Goal: Information Seeking & Learning: Learn about a topic

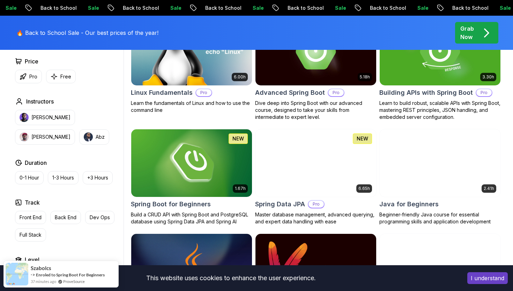
scroll to position [252, 0]
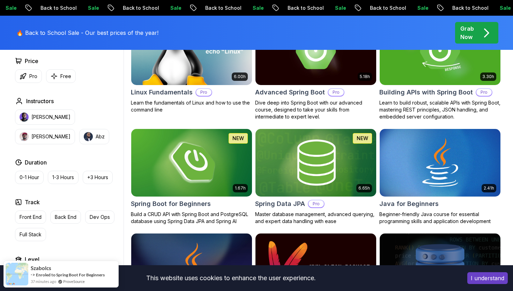
click at [180, 203] on h2 "Spring Boot for Beginners" at bounding box center [171, 204] width 80 height 10
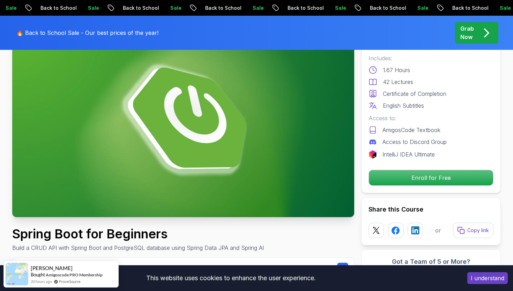
scroll to position [71, 0]
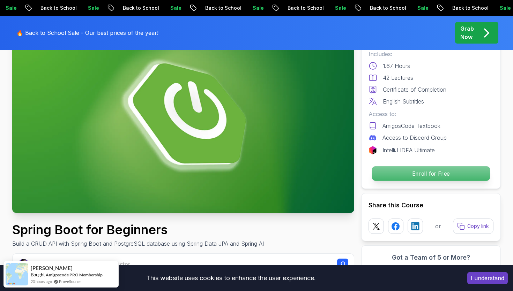
click at [417, 171] on p "Enroll for Free" at bounding box center [431, 173] width 118 height 15
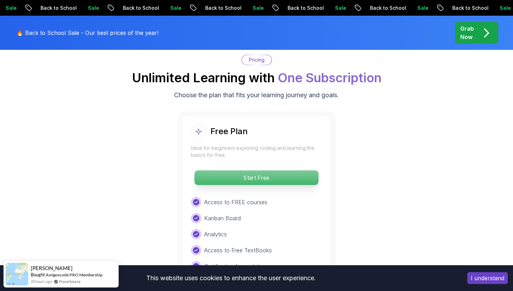
scroll to position [1420, 0]
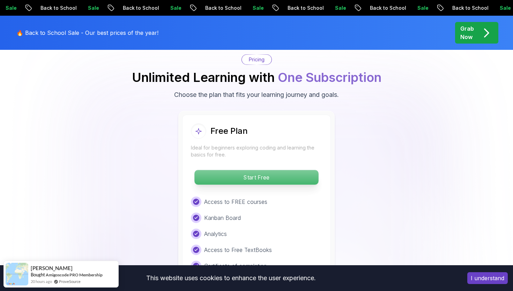
click at [264, 170] on p "Start Free" at bounding box center [256, 177] width 124 height 15
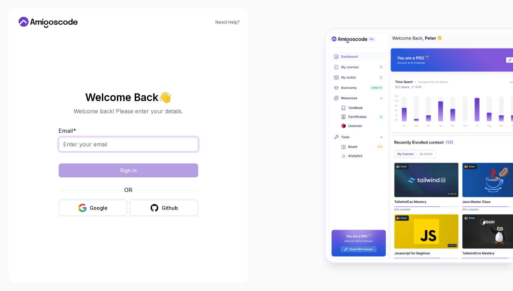
click at [140, 144] on input "Email *" at bounding box center [129, 144] width 140 height 15
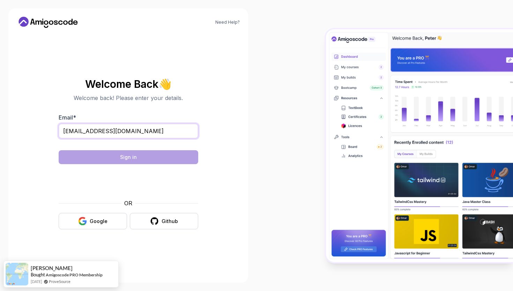
click at [108, 135] on input "rvang7105@gmail.com" at bounding box center [129, 131] width 140 height 15
type input "rvang7105@gmail.com"
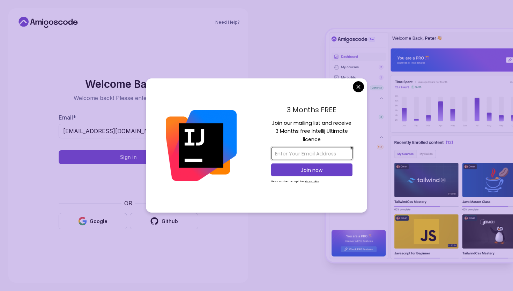
click at [313, 158] on input "email" at bounding box center [311, 153] width 81 height 13
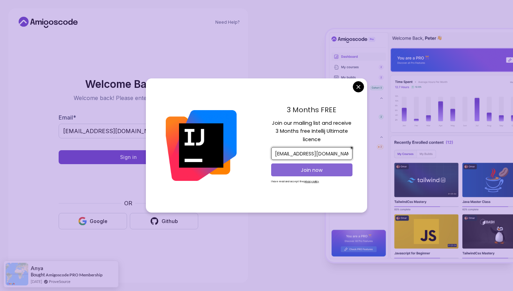
type input "rvang7105@gmail.com"
click at [319, 167] on p "Join now" at bounding box center [312, 170] width 66 height 7
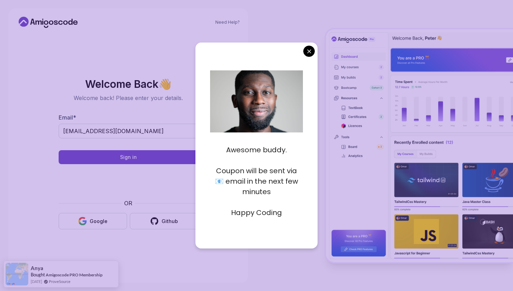
click at [310, 52] on body "Need Help? Welcome Back 👋 Welcome back! Please enter your details. Email * rvan…" at bounding box center [256, 145] width 513 height 291
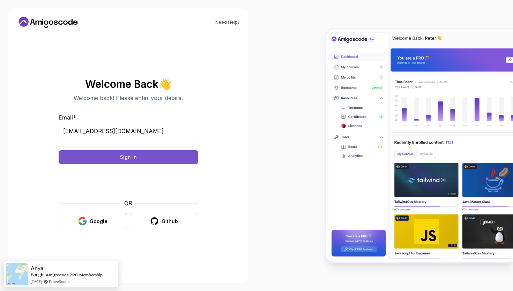
click at [153, 159] on button "Sign in" at bounding box center [129, 157] width 140 height 14
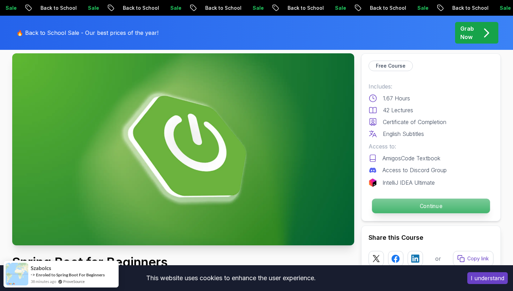
scroll to position [45, 0]
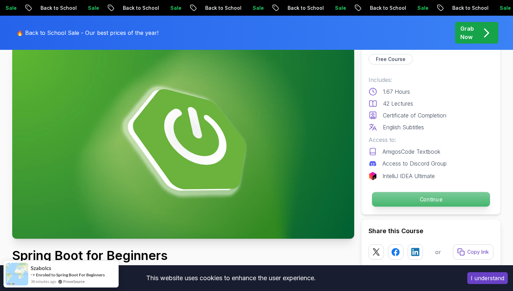
click at [409, 194] on p "Continue" at bounding box center [431, 199] width 118 height 15
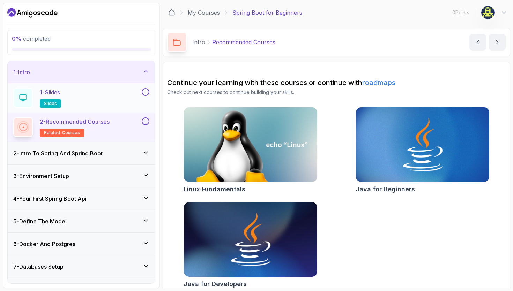
click at [112, 96] on div "1 - Slides slides" at bounding box center [76, 98] width 127 height 20
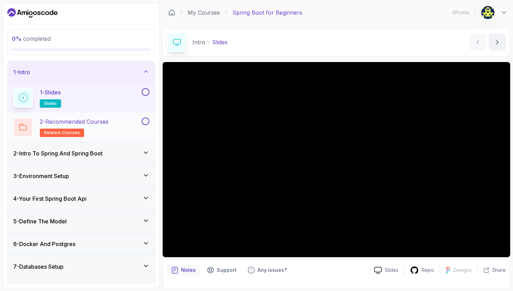
click at [100, 127] on h2 "2 - Recommended Courses related-courses" at bounding box center [74, 128] width 69 height 20
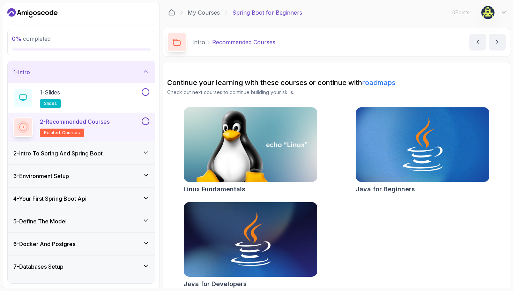
click at [129, 155] on div "2 - Intro To Spring And Spring Boot" at bounding box center [81, 153] width 136 height 8
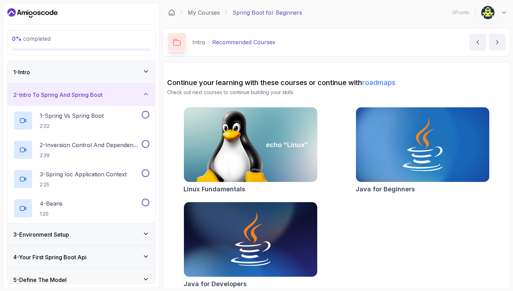
click at [116, 97] on div "2 - Intro To Spring And Spring Boot" at bounding box center [81, 95] width 136 height 8
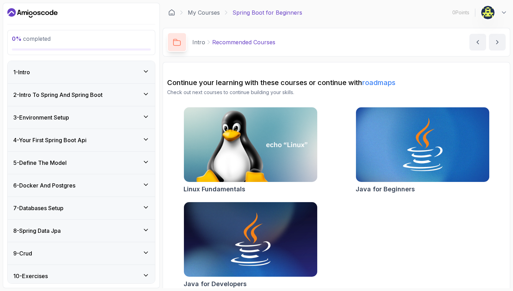
click at [111, 74] on div "1 - Intro" at bounding box center [81, 72] width 136 height 8
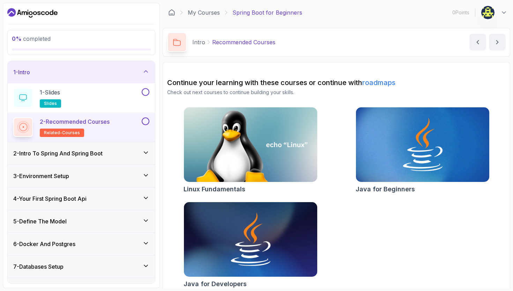
scroll to position [7, 0]
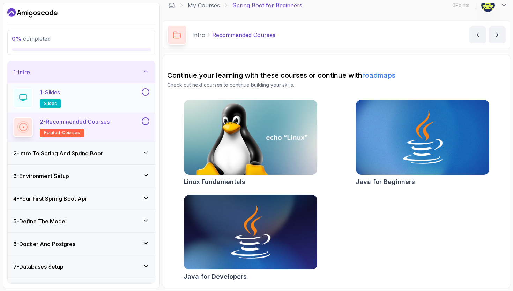
click at [74, 101] on div "1 - Slides slides" at bounding box center [76, 98] width 127 height 20
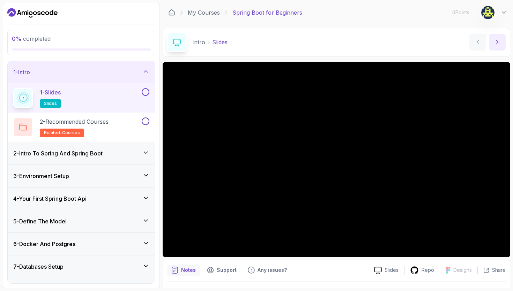
click at [497, 47] on button "next content" at bounding box center [497, 42] width 17 height 17
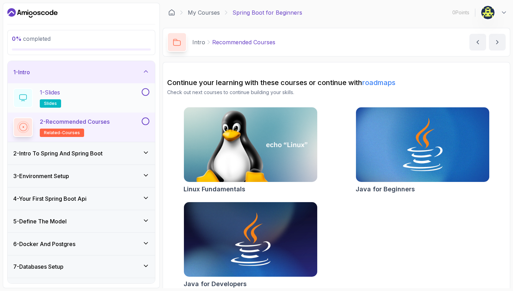
click at [148, 90] on button at bounding box center [146, 92] width 8 height 8
click at [147, 122] on button at bounding box center [146, 122] width 8 height 8
click at [146, 155] on icon at bounding box center [145, 152] width 7 height 7
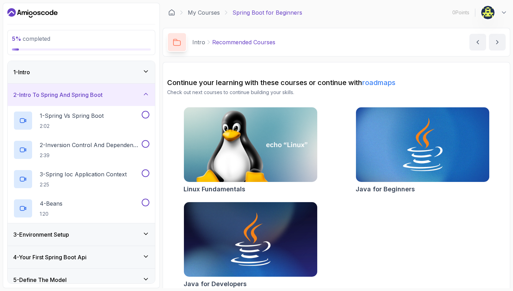
click at [122, 73] on div "1 - Intro" at bounding box center [81, 72] width 136 height 8
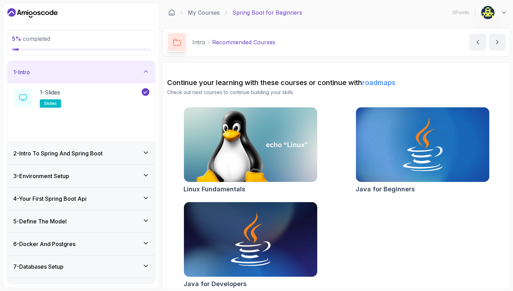
click at [122, 73] on div "1 - Intro" at bounding box center [81, 72] width 136 height 8
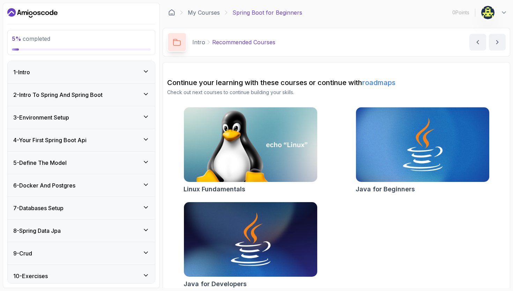
click at [117, 96] on div "2 - Intro To Spring And Spring Boot" at bounding box center [81, 95] width 136 height 8
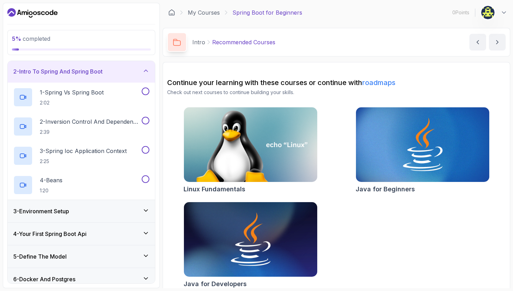
scroll to position [27, 0]
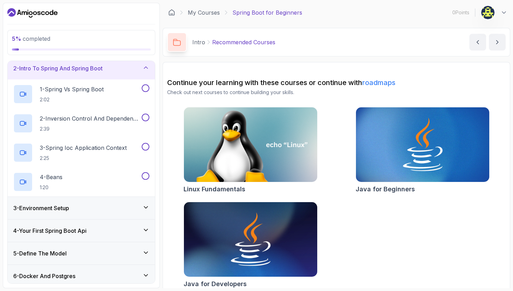
click at [94, 210] on div "3 - Environment Setup" at bounding box center [81, 208] width 136 height 8
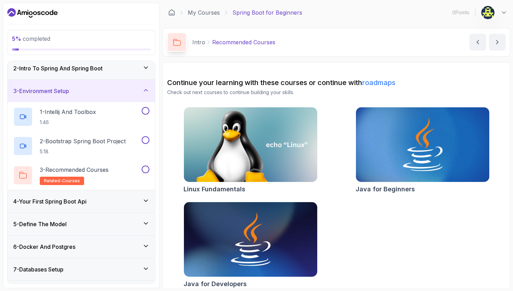
click at [95, 69] on h3 "2 - Intro To Spring And Spring Boot" at bounding box center [57, 68] width 89 height 8
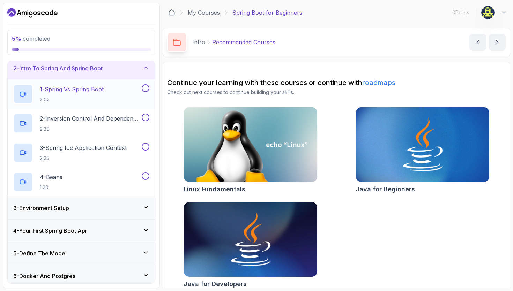
click at [92, 96] on h2 "1 - Spring Vs Spring Boot 2:02" at bounding box center [72, 94] width 64 height 18
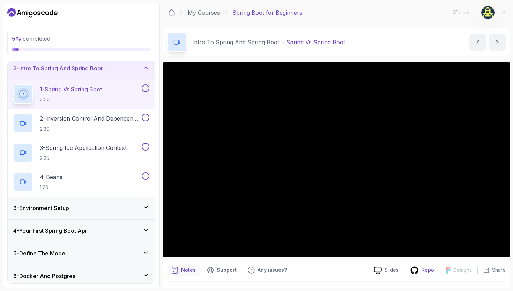
click at [426, 267] on p "Repo" at bounding box center [427, 270] width 13 height 7
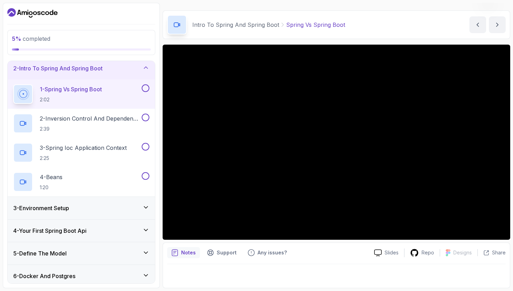
click at [317, 276] on div at bounding box center [336, 274] width 338 height 20
click at [187, 254] on p "Notes" at bounding box center [188, 252] width 15 height 7
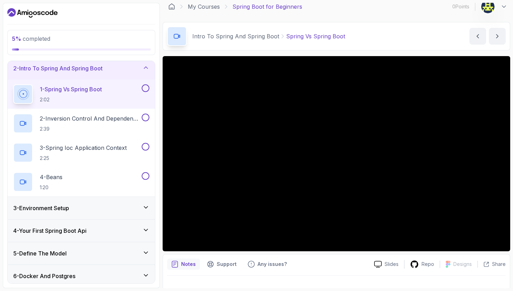
scroll to position [0, 0]
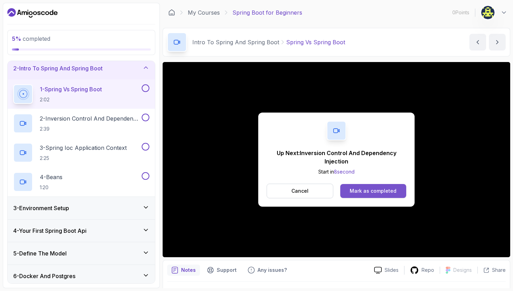
click at [356, 187] on button "Mark as completed" at bounding box center [373, 191] width 66 height 14
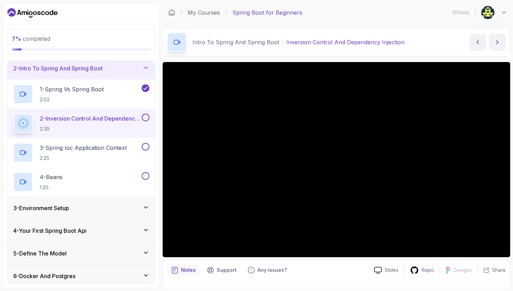
scroll to position [17, 0]
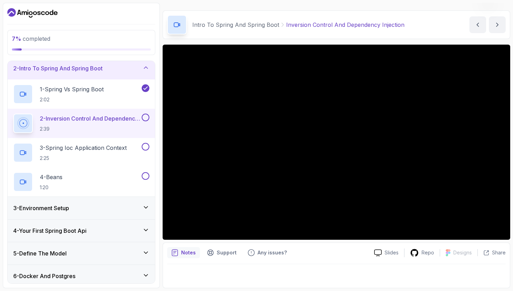
click at [190, 258] on div "Notes" at bounding box center [183, 252] width 33 height 11
click at [212, 258] on div "Support" at bounding box center [222, 252] width 38 height 11
click at [189, 251] on p "Notes" at bounding box center [188, 252] width 15 height 7
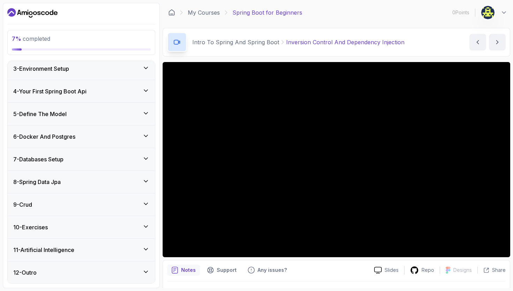
scroll to position [0, 0]
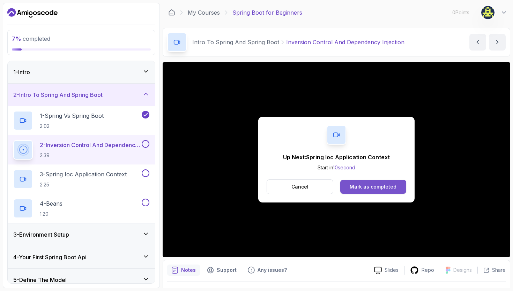
click at [355, 184] on div "Mark as completed" at bounding box center [372, 186] width 47 height 7
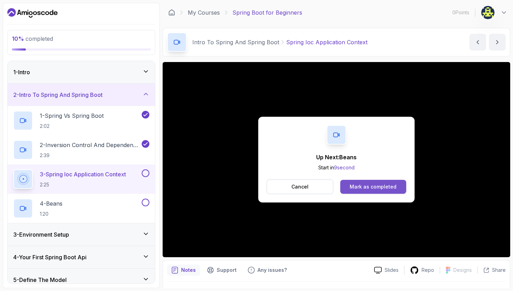
click at [361, 184] on div "Mark as completed" at bounding box center [372, 186] width 47 height 7
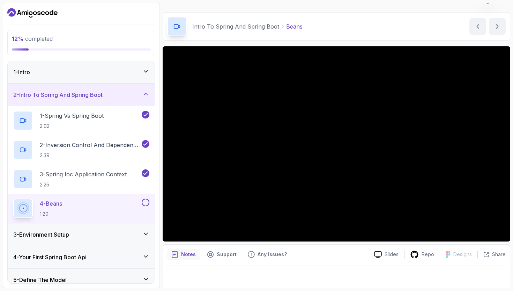
scroll to position [17, 0]
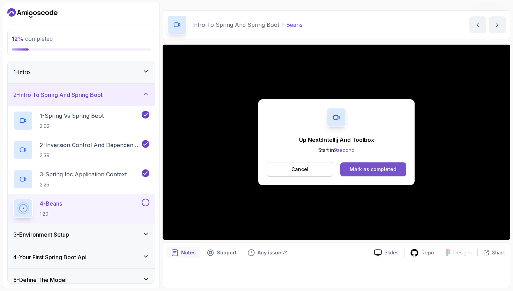
click at [376, 170] on div "Mark as completed" at bounding box center [372, 169] width 47 height 7
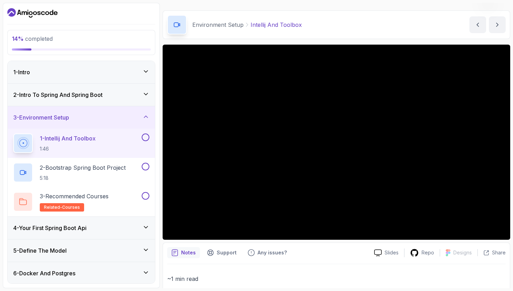
click at [353, 17] on div "Environment Setup Intellij And Toolbox Intellij And Toolbox by nelson" at bounding box center [336, 24] width 347 height 29
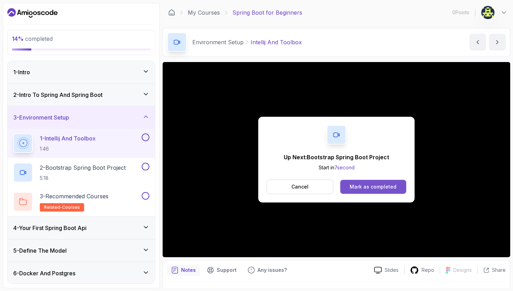
click at [374, 181] on button "Mark as completed" at bounding box center [373, 187] width 66 height 14
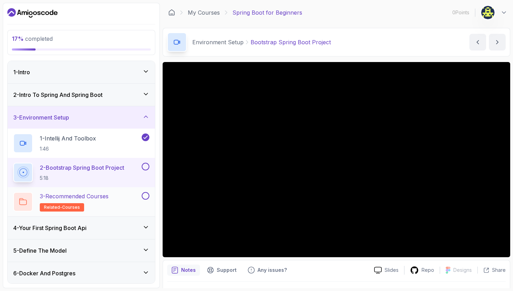
click at [87, 191] on div "3 - Recommended Courses related-courses" at bounding box center [81, 201] width 147 height 29
click at [97, 195] on p "3 - Recommended Courses" at bounding box center [74, 196] width 69 height 8
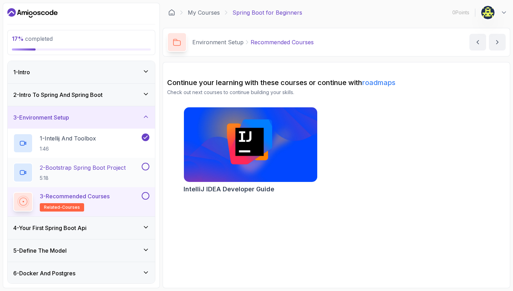
click at [101, 170] on p "2 - Bootstrap Spring Boot Project" at bounding box center [83, 168] width 86 height 8
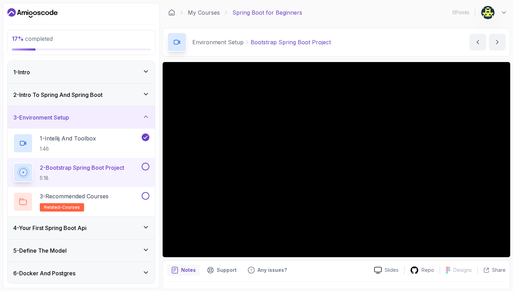
click at [375, 20] on div "My Courses Spring Boot for Beginners 0 Points 1" at bounding box center [336, 13] width 347 height 20
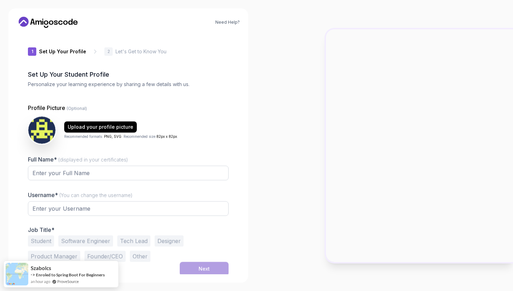
type input "keenbeetlea2ad8"
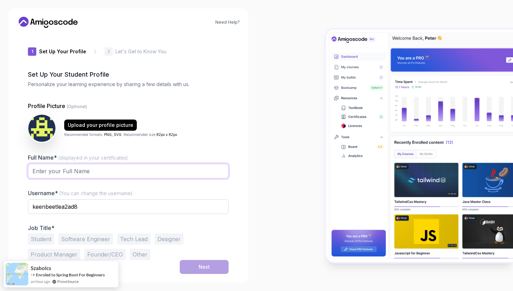
click at [134, 173] on input "Full Name* (displayed in your certificates)" at bounding box center [128, 171] width 201 height 15
type input "Riley Vang"
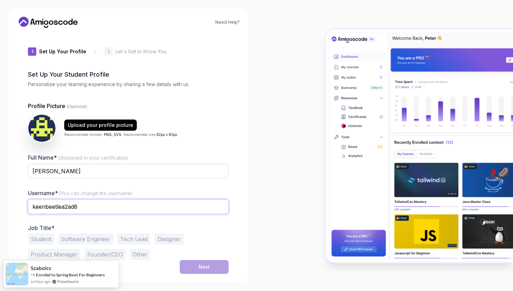
click at [142, 203] on input "keenbeetlea2ad8" at bounding box center [128, 207] width 201 height 15
type input "waffleriles"
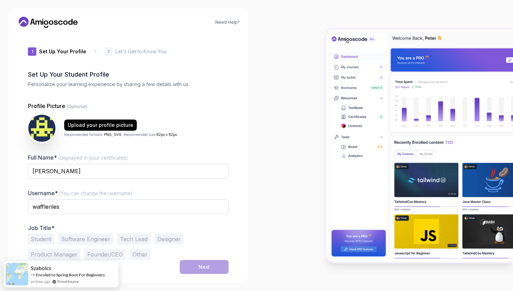
click at [144, 218] on div at bounding box center [128, 219] width 201 height 6
click at [44, 235] on button "Student" at bounding box center [41, 239] width 26 height 11
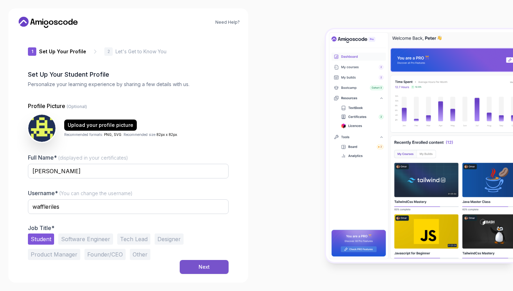
click at [201, 269] on div "Next" at bounding box center [203, 267] width 11 height 7
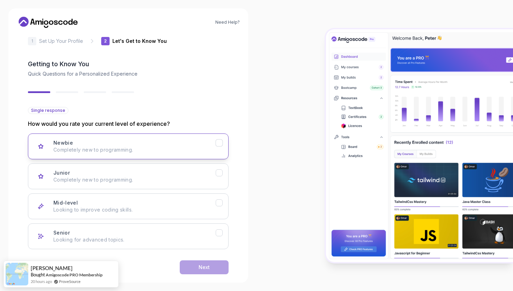
scroll to position [14, 0]
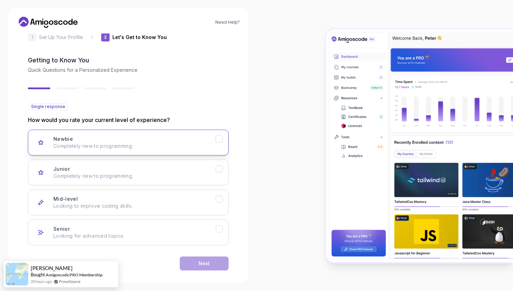
click at [173, 143] on p "Completely new to programming." at bounding box center [134, 146] width 162 height 7
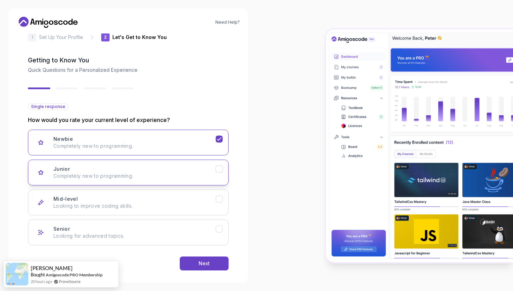
click at [172, 170] on div "Junior Completely new to programming." at bounding box center [134, 173] width 162 height 14
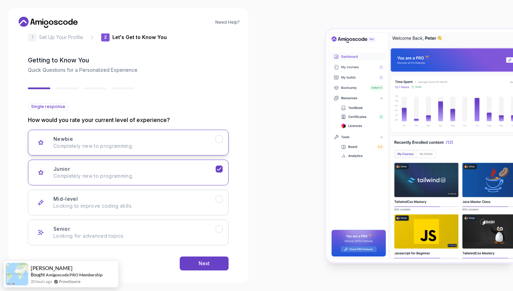
click at [192, 144] on p "Completely new to programming." at bounding box center [134, 146] width 162 height 7
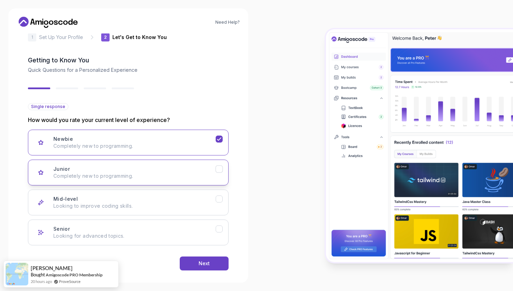
click at [189, 164] on button "Junior Completely new to programming." at bounding box center [128, 173] width 201 height 26
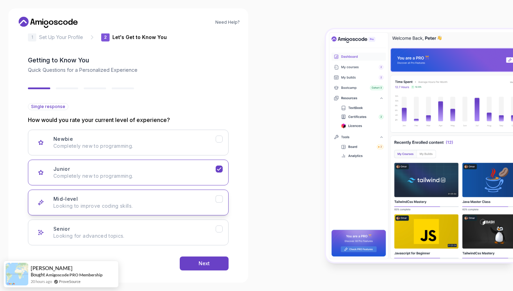
click at [188, 190] on button "Mid-level Looking to improve coding skills." at bounding box center [128, 203] width 201 height 26
click at [193, 175] on p "Completely new to programming." at bounding box center [134, 176] width 162 height 7
click at [186, 199] on div "Mid-level Looking to improve coding skills." at bounding box center [134, 203] width 162 height 14
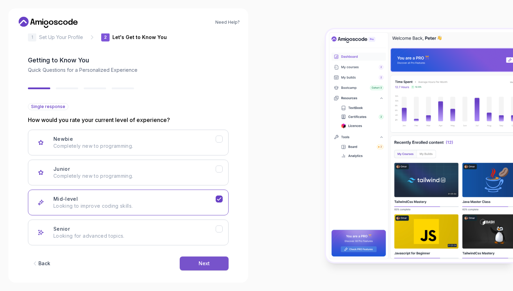
click at [208, 261] on div "Next" at bounding box center [203, 263] width 11 height 7
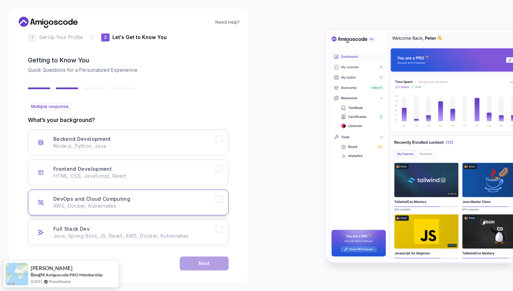
click at [190, 209] on p "AWS, Docker, Kubernetes" at bounding box center [134, 206] width 162 height 7
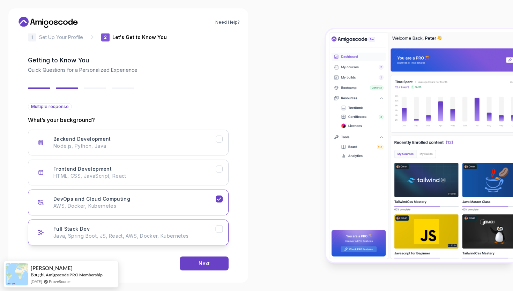
click at [189, 228] on div "Full Stack Dev Java, Spring Boot, JS, React, AWS, Docker, Kubernetes" at bounding box center [134, 233] width 162 height 14
click at [189, 238] on p "Java, Spring Boot, JS, React, AWS, Docker, Kubernetes" at bounding box center [134, 236] width 162 height 7
click at [174, 241] on button "Full Stack Dev Java, Spring Boot, JS, React, AWS, Docker, Kubernetes" at bounding box center [128, 233] width 201 height 26
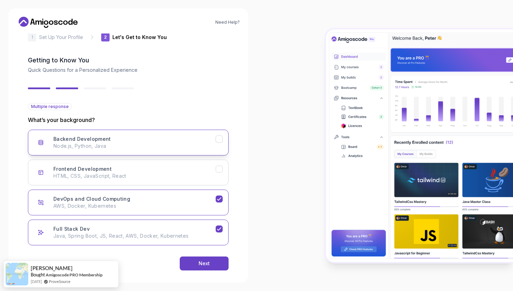
click at [175, 152] on button "Backend Development Node.js, Python, Java" at bounding box center [128, 143] width 201 height 26
click at [187, 145] on p "Node.js, Python, Java" at bounding box center [134, 146] width 162 height 7
click at [204, 263] on div "Next" at bounding box center [203, 263] width 11 height 7
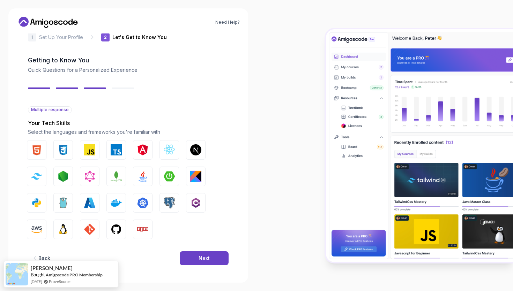
scroll to position [13, 0]
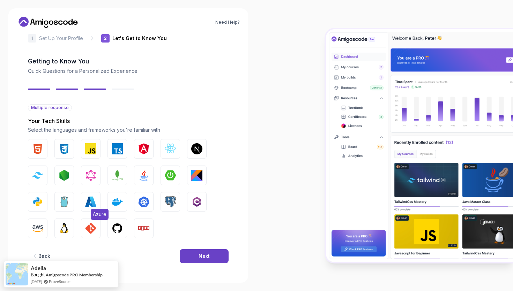
click at [95, 203] on img "button" at bounding box center [90, 201] width 11 height 11
click at [39, 229] on img "button" at bounding box center [37, 228] width 11 height 11
click at [119, 231] on img "button" at bounding box center [117, 228] width 11 height 11
click at [151, 176] on button "Java" at bounding box center [144, 176] width 20 height 20
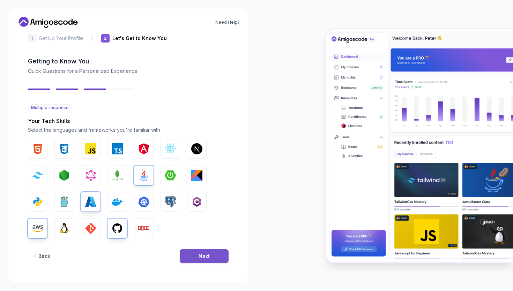
click at [219, 254] on button "Next" at bounding box center [204, 256] width 49 height 14
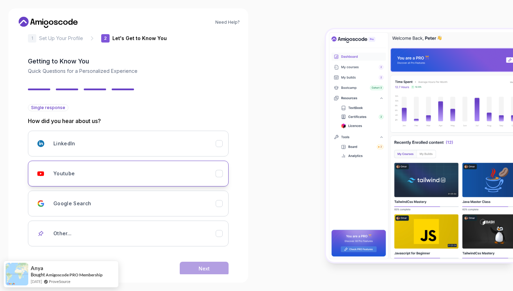
click at [150, 165] on button "Youtube" at bounding box center [128, 174] width 201 height 26
click at [198, 264] on button "Next" at bounding box center [204, 269] width 49 height 14
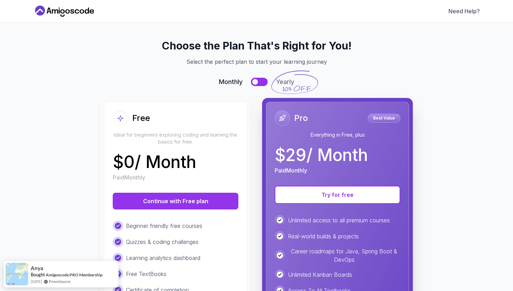
scroll to position [27, 0]
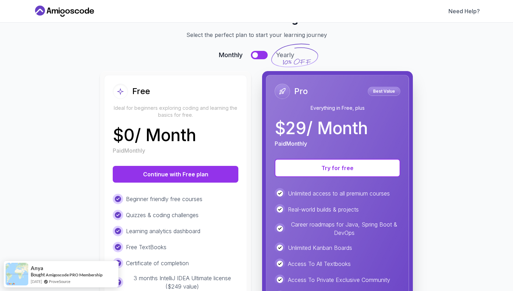
click at [209, 165] on div "Free Ideal for beginners exploring coding and learning the basics for free. $ 0…" at bounding box center [175, 216] width 143 height 283
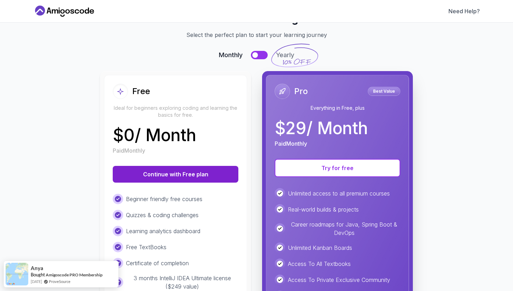
click at [209, 173] on button "Continue with Free plan" at bounding box center [176, 174] width 126 height 17
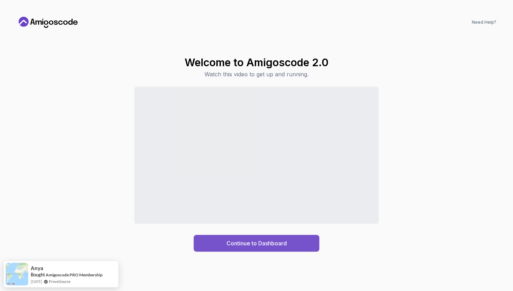
click at [264, 241] on div "Continue to Dashboard" at bounding box center [256, 243] width 60 height 8
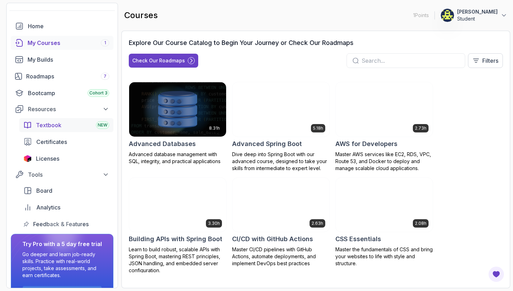
scroll to position [30, 0]
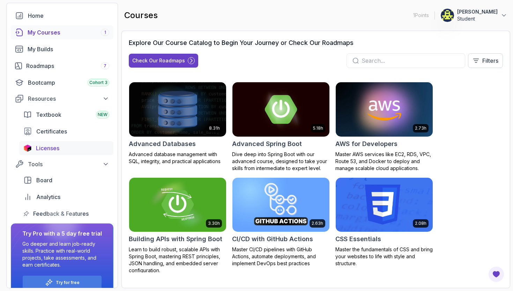
click at [68, 149] on div "Licenses" at bounding box center [72, 148] width 73 height 8
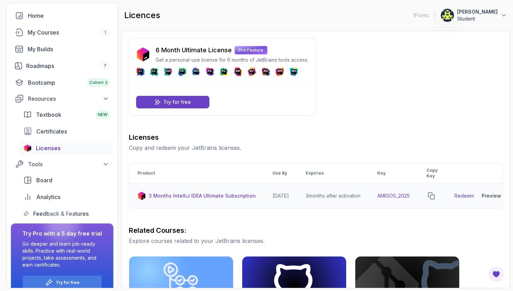
click at [468, 196] on link "Redeem" at bounding box center [464, 196] width 20 height 7
click at [399, 197] on td "AMIGOS_2025" at bounding box center [393, 195] width 49 height 25
copy td "AMIGOS_2025"
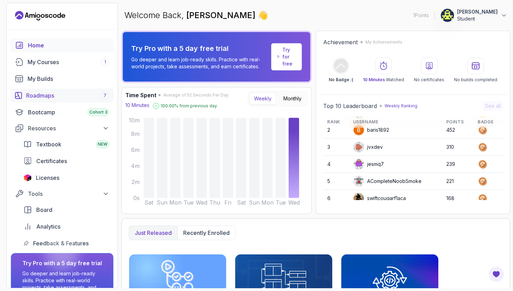
click at [50, 92] on div "Roadmaps 7" at bounding box center [67, 95] width 83 height 8
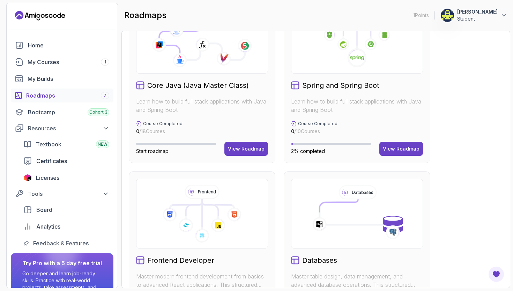
scroll to position [215, 0]
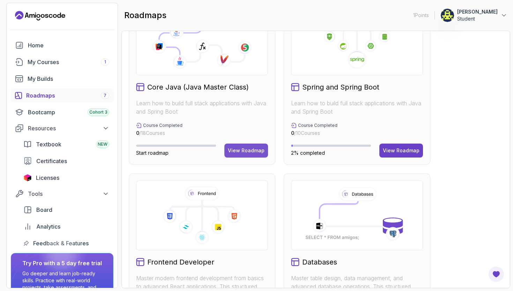
click at [262, 149] on div "View Roadmap" at bounding box center [246, 150] width 37 height 7
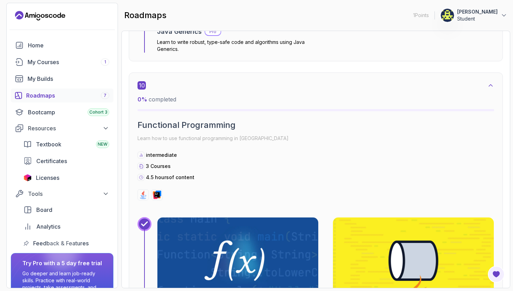
scroll to position [2737, 0]
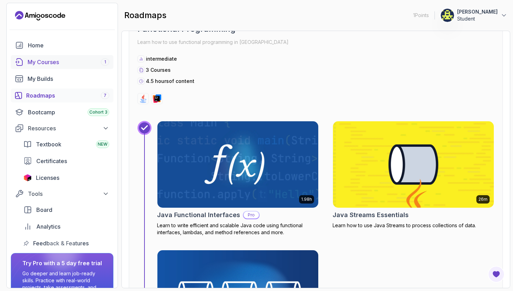
click at [48, 61] on div "My Courses 1" at bounding box center [69, 62] width 82 height 8
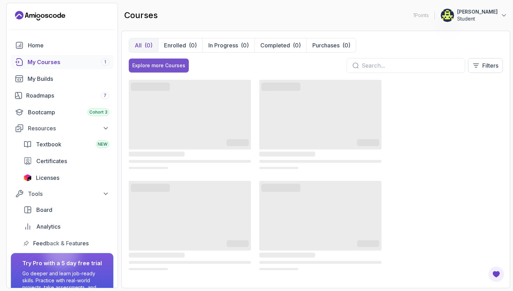
click at [164, 64] on div "Explore more Courses" at bounding box center [158, 65] width 53 height 7
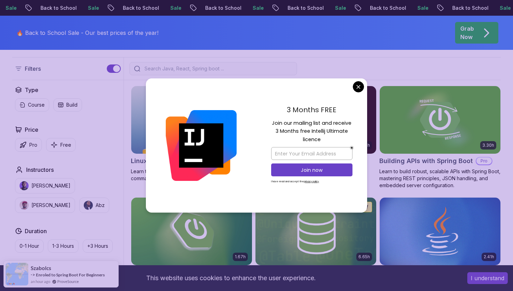
scroll to position [187, 0]
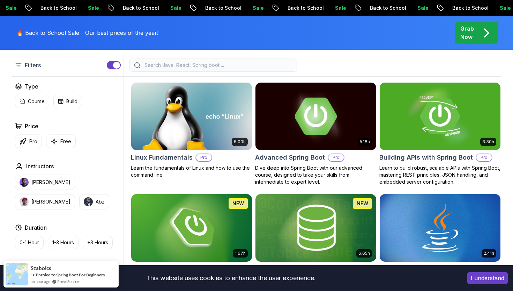
click at [57, 137] on button "Free" at bounding box center [61, 142] width 30 height 14
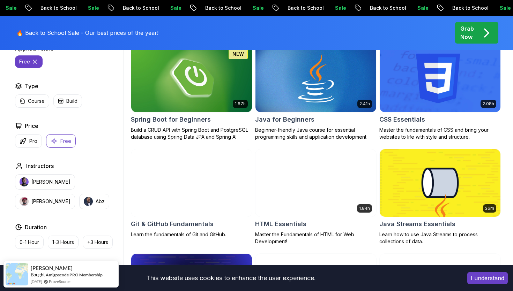
scroll to position [223, 0]
